Goal: Information Seeking & Learning: Check status

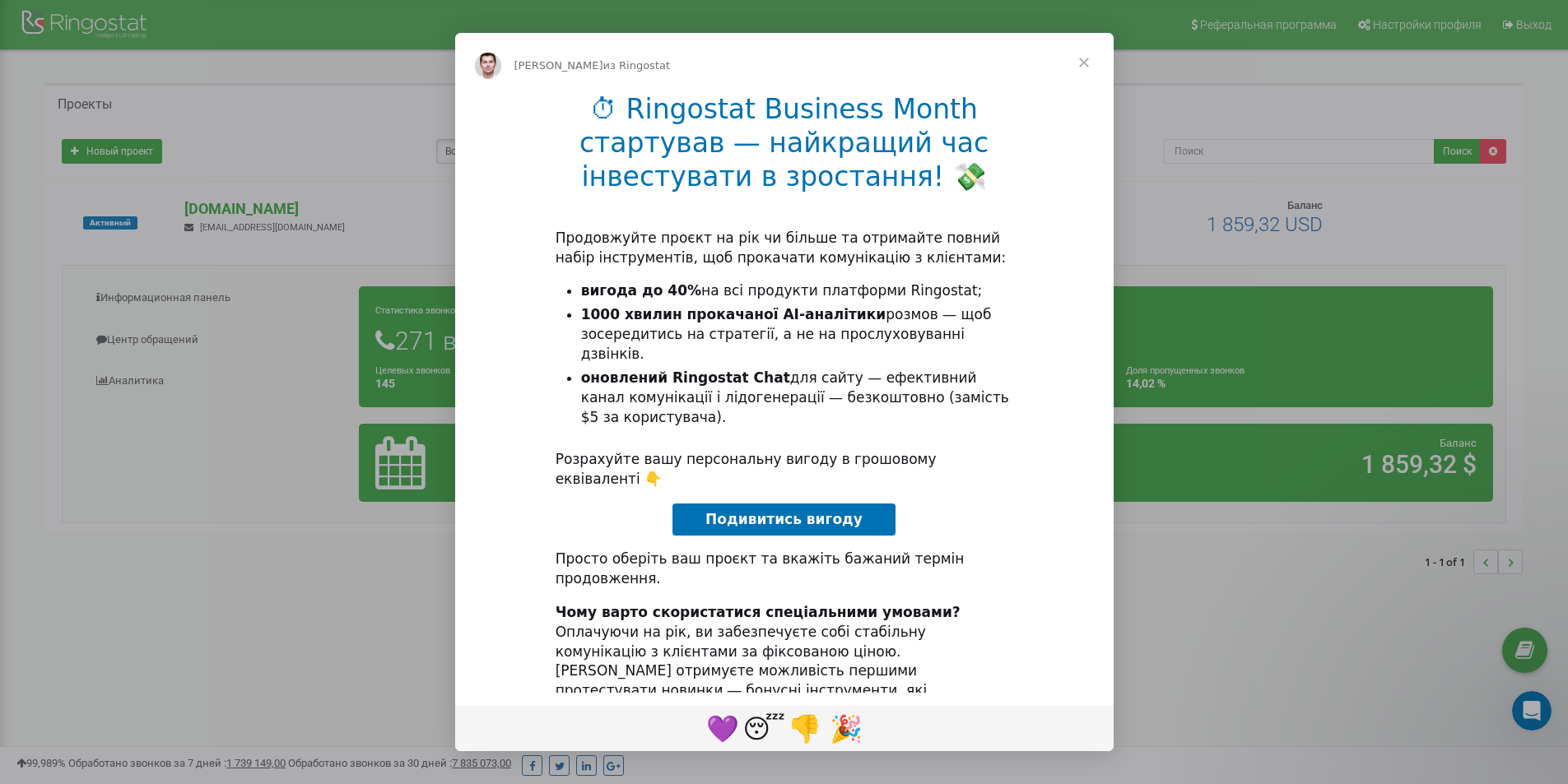
click at [1079, 56] on span "Закрыть" at bounding box center [1083, 62] width 59 height 59
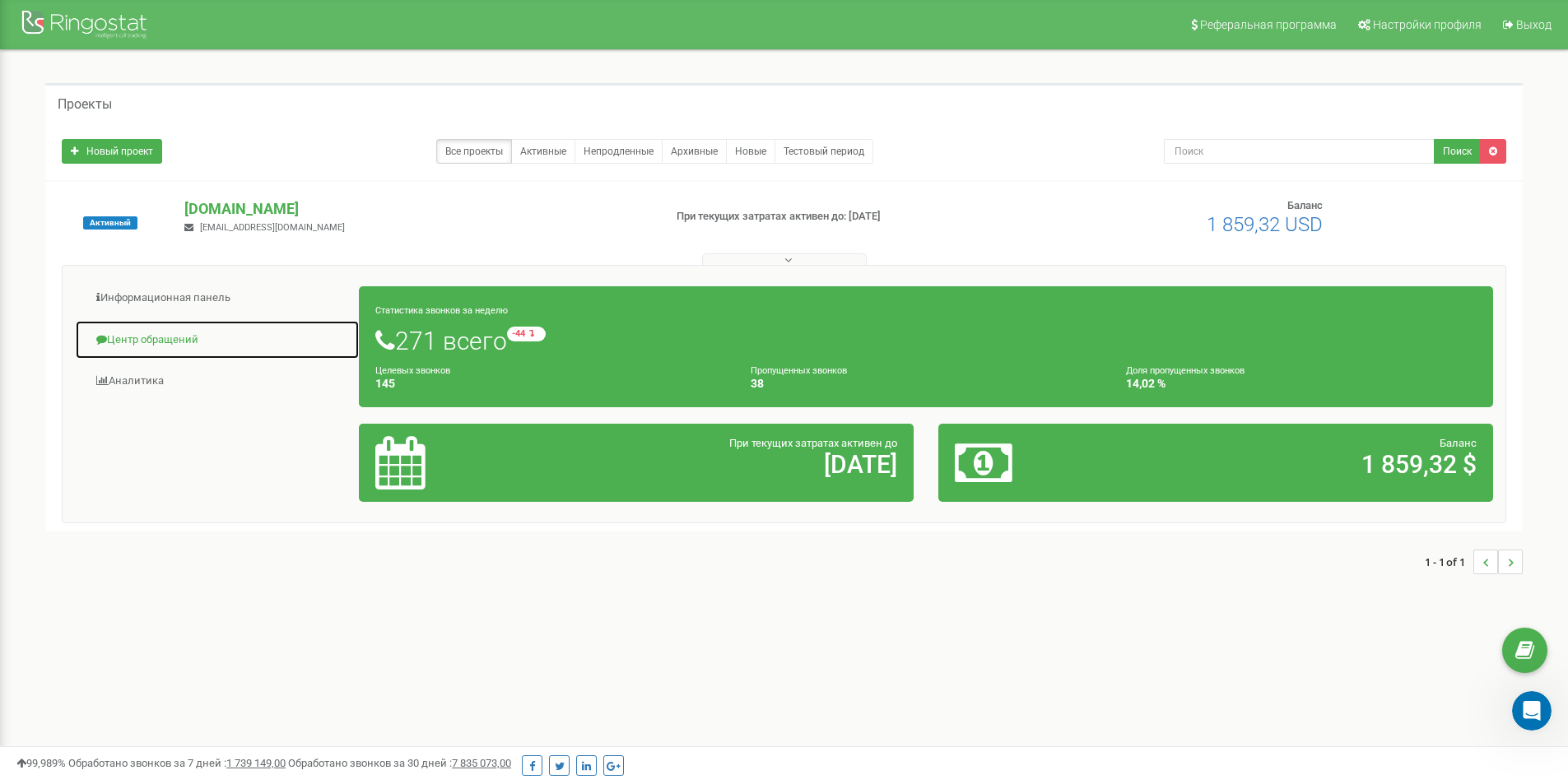
click at [165, 341] on link "Центр обращений" at bounding box center [217, 340] width 285 height 40
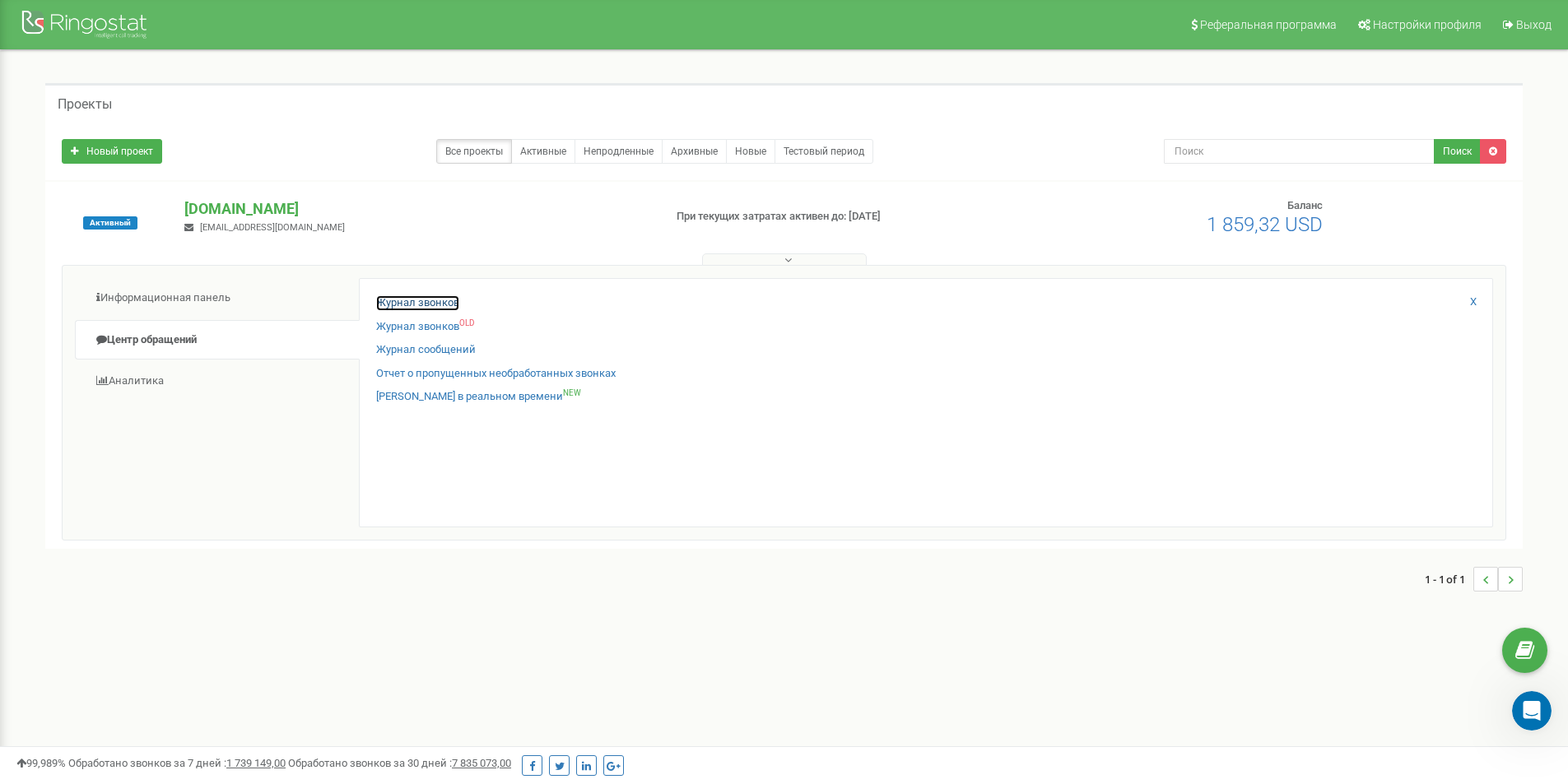
click at [437, 307] on link "Журнал звонков" at bounding box center [418, 303] width 83 height 16
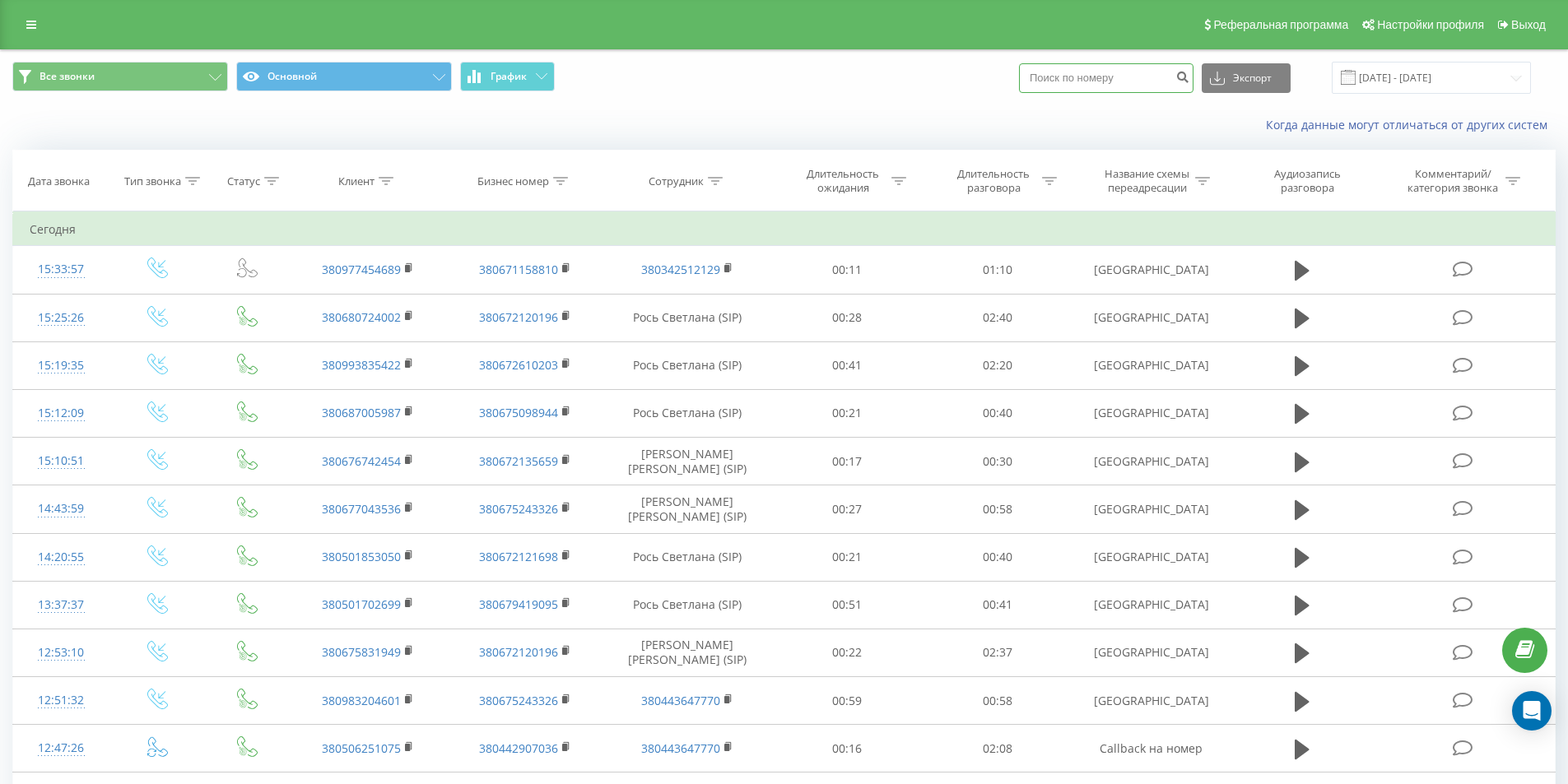
click at [1115, 81] on input at bounding box center [1106, 77] width 175 height 29
paste input "984781004"
click at [1047, 74] on input "984781004" at bounding box center [1106, 77] width 175 height 29
type input "984781004"
click at [1189, 77] on icon "submit" at bounding box center [1182, 74] width 14 height 10
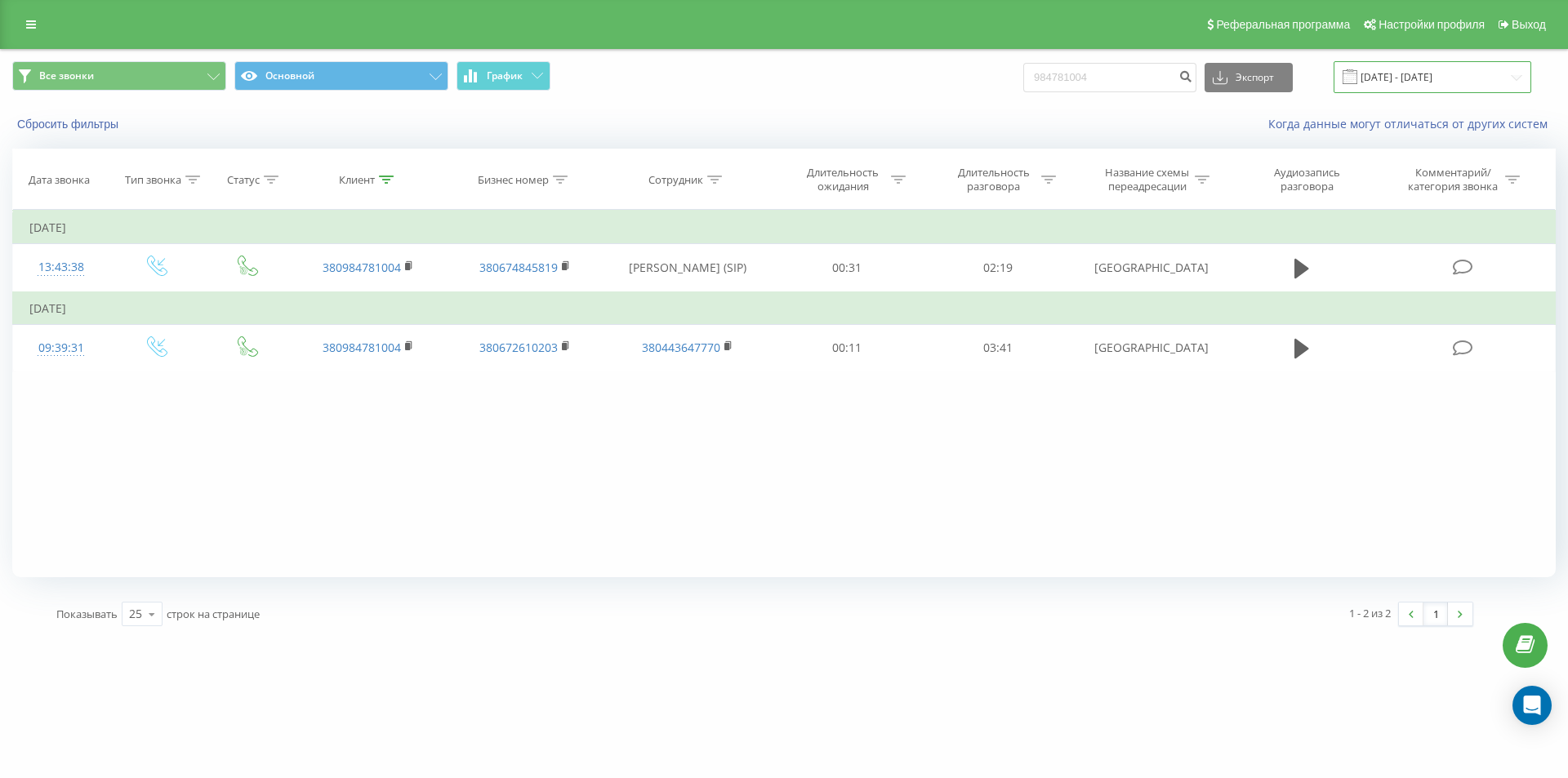
click at [1516, 79] on input "19.06.2025 - 19.09.2025" at bounding box center [1432, 77] width 197 height 32
